Goal: Task Accomplishment & Management: Complete application form

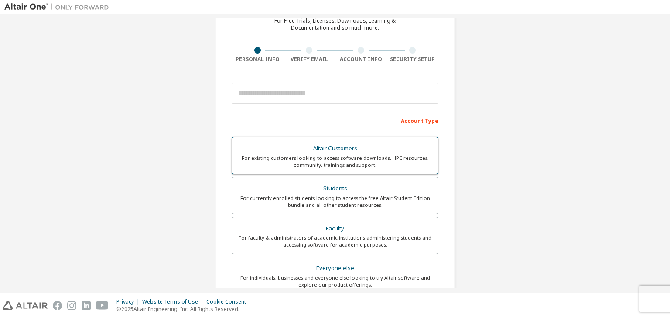
scroll to position [77, 0]
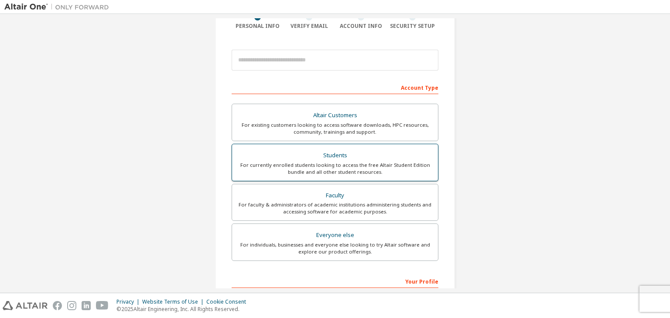
click at [352, 157] on div "Students" at bounding box center [334, 156] width 195 height 12
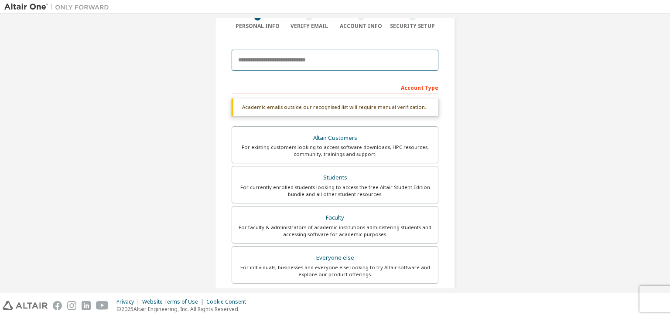
click at [311, 58] on input "email" at bounding box center [335, 60] width 207 height 21
type input "*"
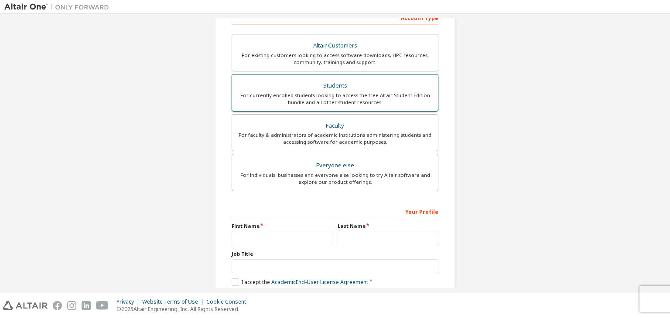
scroll to position [190, 0]
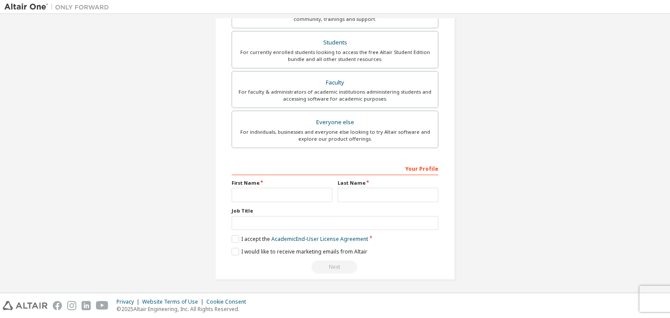
type input "**********"
click at [263, 200] on input "text" at bounding box center [282, 195] width 101 height 14
type input "********"
type input "*********"
click at [264, 210] on label "Job Title" at bounding box center [335, 211] width 207 height 7
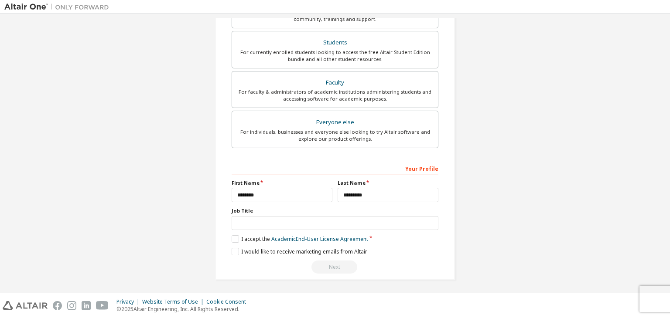
drag, startPoint x: 264, startPoint y: 210, endPoint x: 272, endPoint y: 219, distance: 11.7
click at [272, 219] on div "Job Title" at bounding box center [335, 219] width 207 height 23
click at [272, 219] on input "text" at bounding box center [335, 223] width 207 height 14
click at [228, 236] on div "**********" at bounding box center [335, 59] width 240 height 441
click at [232, 239] on label "I accept the Academic End-User License Agreement" at bounding box center [300, 238] width 136 height 7
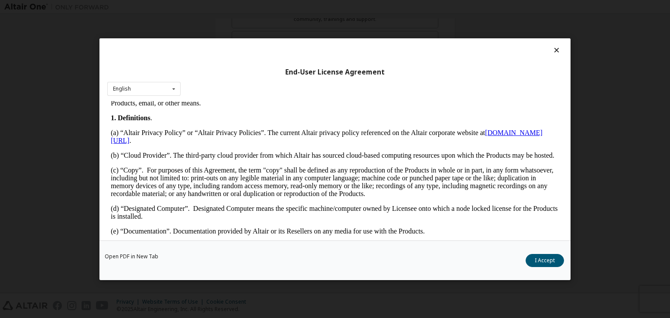
scroll to position [169, 0]
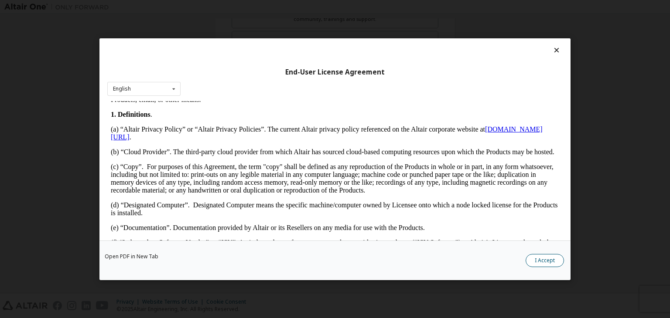
click at [544, 266] on button "I Accept" at bounding box center [544, 260] width 38 height 13
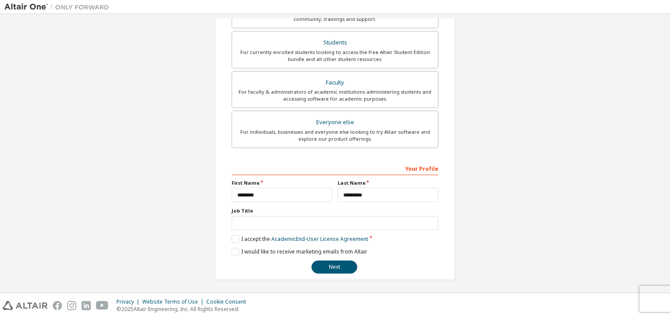
drag, startPoint x: 277, startPoint y: 232, endPoint x: 300, endPoint y: 218, distance: 26.6
click at [300, 218] on div "**********" at bounding box center [335, 217] width 207 height 113
click at [300, 218] on input "text" at bounding box center [335, 223] width 207 height 14
type input "*******"
click at [319, 270] on button "Next" at bounding box center [334, 267] width 46 height 13
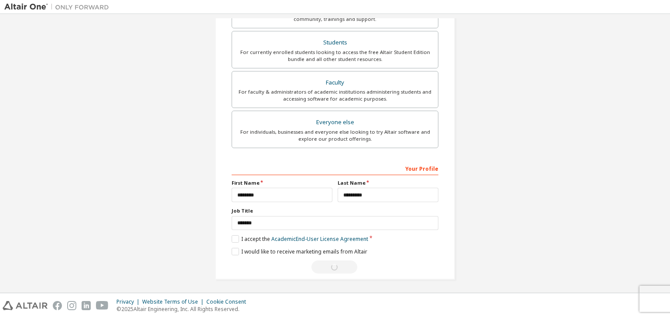
scroll to position [0, 0]
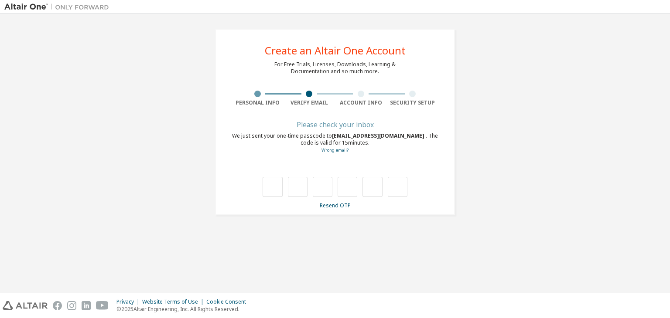
type input "*"
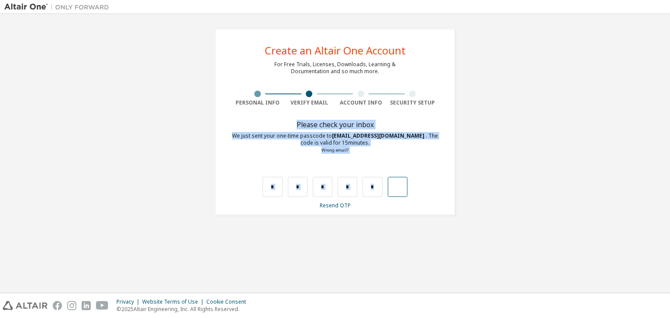
drag, startPoint x: 279, startPoint y: 126, endPoint x: 398, endPoint y: 185, distance: 132.8
click at [398, 185] on div "Please check your inbox We just sent your one-time passcode to [EMAIL_ADDRESS][…" at bounding box center [335, 165] width 207 height 87
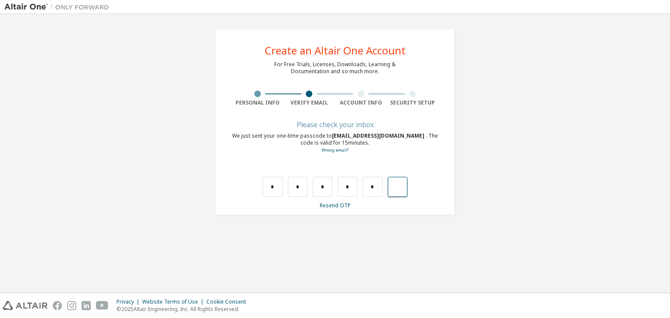
drag, startPoint x: 398, startPoint y: 185, endPoint x: 388, endPoint y: 184, distance: 9.8
click at [388, 184] on input "text" at bounding box center [398, 187] width 20 height 20
drag, startPoint x: 388, startPoint y: 184, endPoint x: 371, endPoint y: 186, distance: 17.6
click at [371, 186] on div "* * * * *" at bounding box center [335, 187] width 145 height 20
drag, startPoint x: 371, startPoint y: 186, endPoint x: 390, endPoint y: 194, distance: 21.1
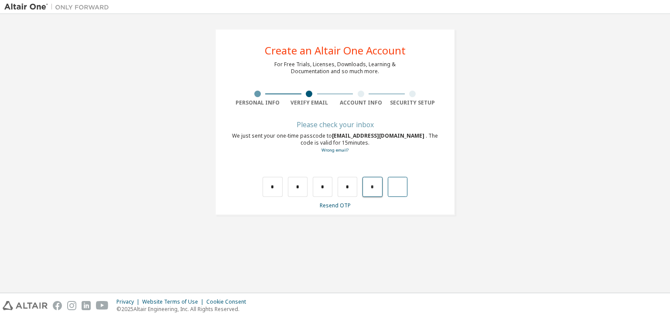
click at [390, 194] on div "* * * * *" at bounding box center [335, 187] width 145 height 20
type input "*"
drag, startPoint x: 390, startPoint y: 194, endPoint x: 353, endPoint y: 190, distance: 37.7
click at [353, 190] on div "* * * * *" at bounding box center [335, 187] width 145 height 20
click at [353, 190] on input "*" at bounding box center [348, 187] width 20 height 20
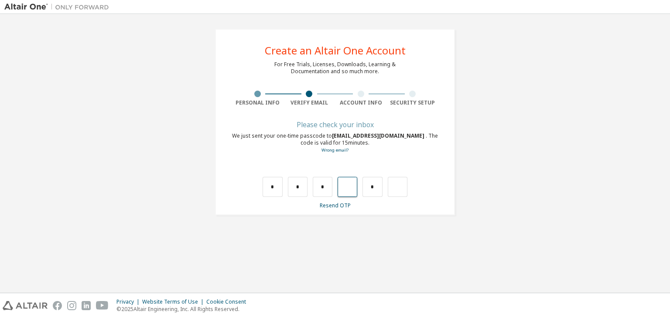
type input "*"
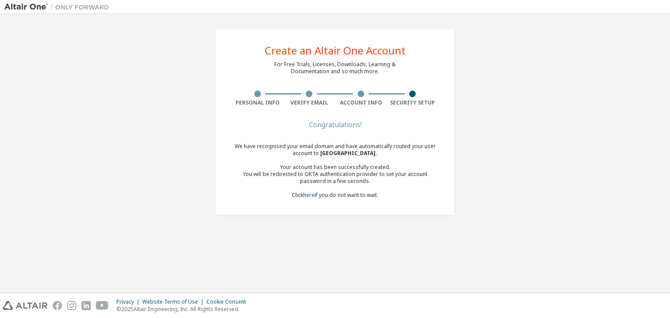
click at [321, 169] on div "Your account has been successfully created." at bounding box center [335, 167] width 207 height 7
click at [332, 179] on div "You will be redirected to OKTA authentication provider to set your account pass…" at bounding box center [335, 178] width 207 height 14
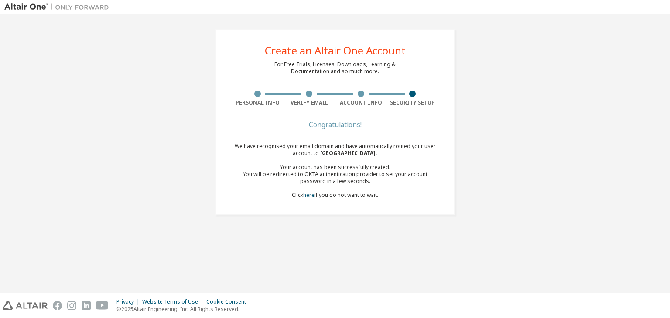
click at [332, 179] on div "You will be redirected to OKTA authentication provider to set your account pass…" at bounding box center [335, 178] width 207 height 14
click at [377, 184] on div "You will be redirected to OKTA authentication provider to set your account pass…" at bounding box center [335, 178] width 207 height 14
click at [297, 194] on div "We have recognised your email domain and have automatically routed your user ac…" at bounding box center [335, 171] width 207 height 56
click at [309, 193] on link "here" at bounding box center [308, 194] width 11 height 7
